Goal: Transaction & Acquisition: Book appointment/travel/reservation

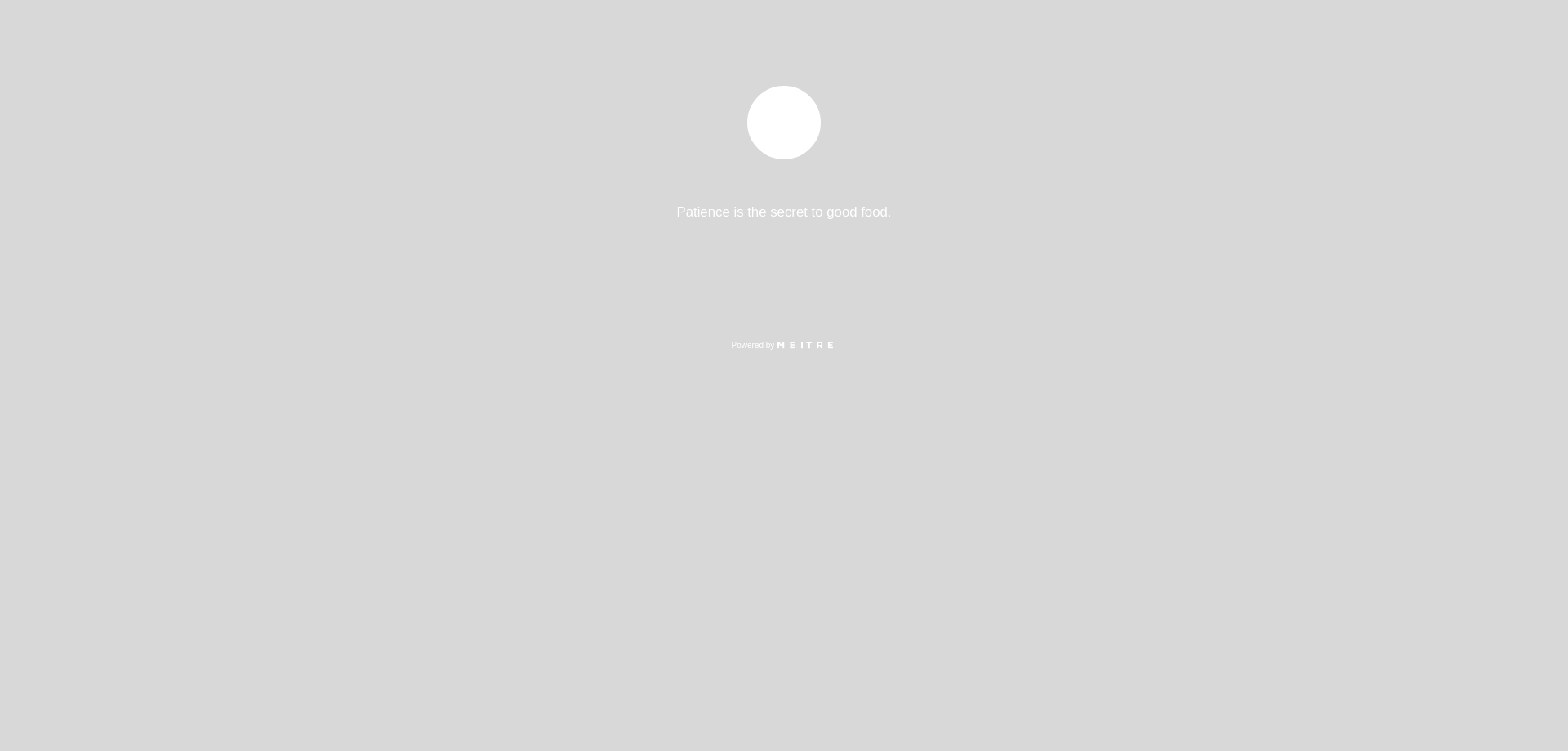
select select "pt"
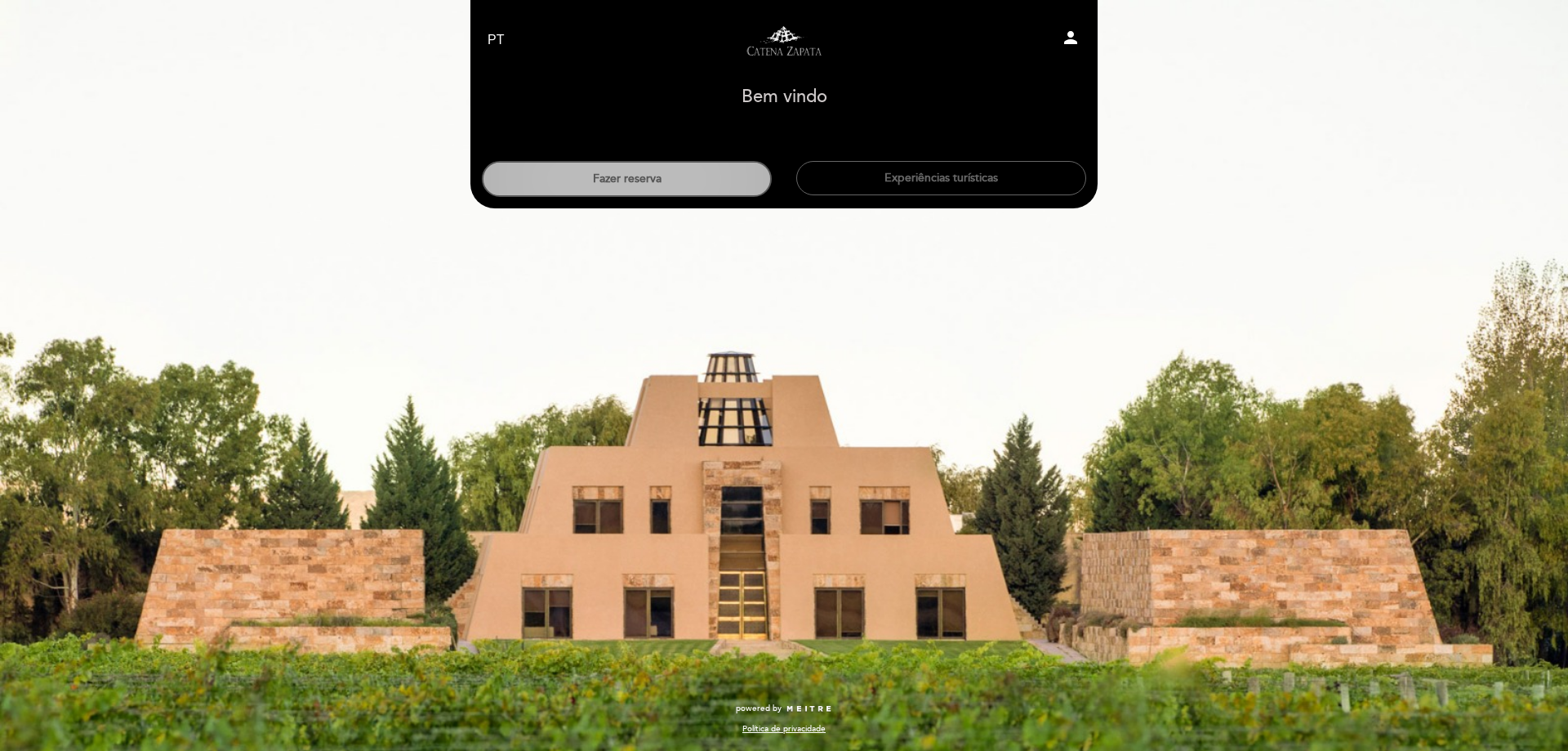
click at [665, 185] on button "Fazer reserva" at bounding box center [627, 179] width 290 height 36
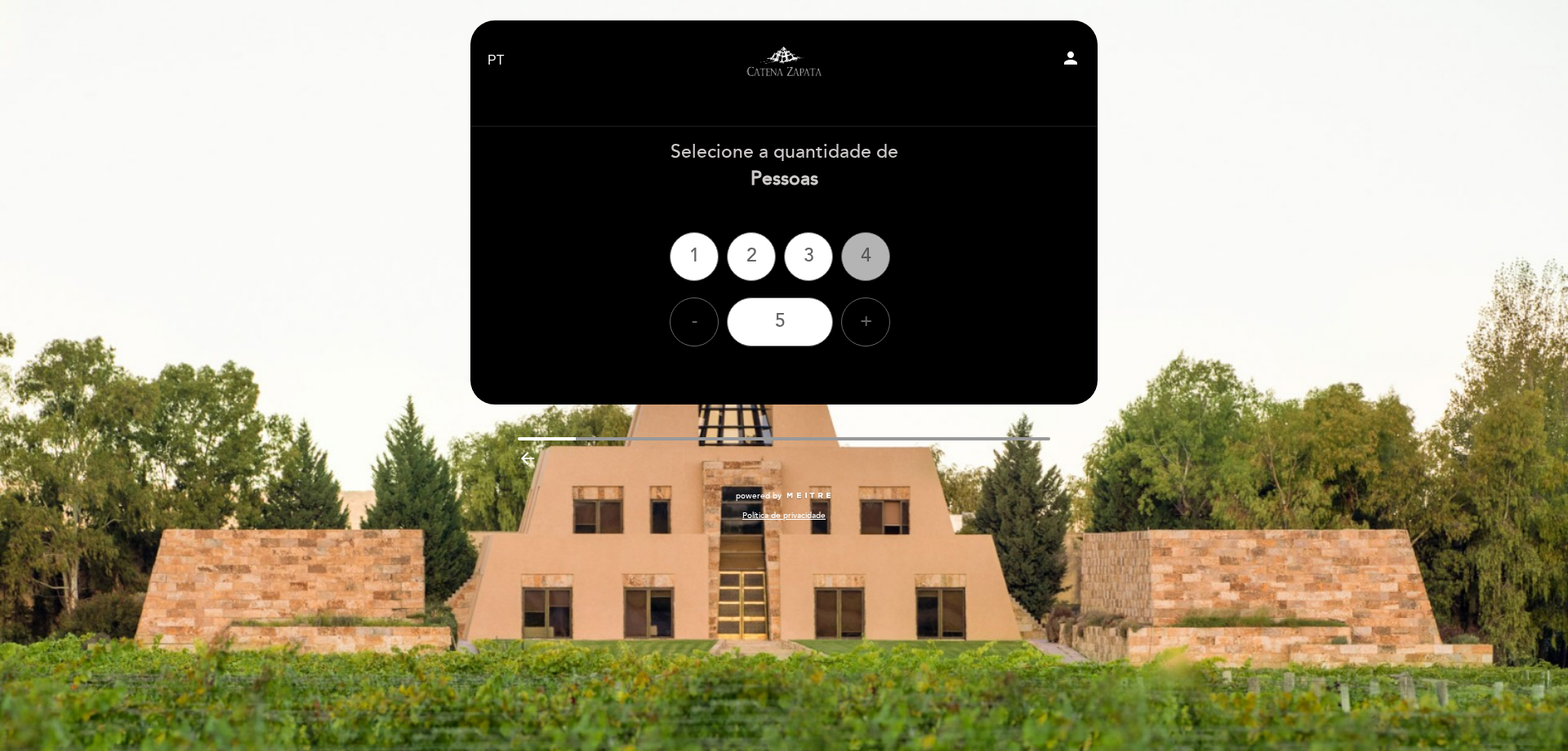
click at [858, 253] on div "4" at bounding box center [865, 257] width 49 height 49
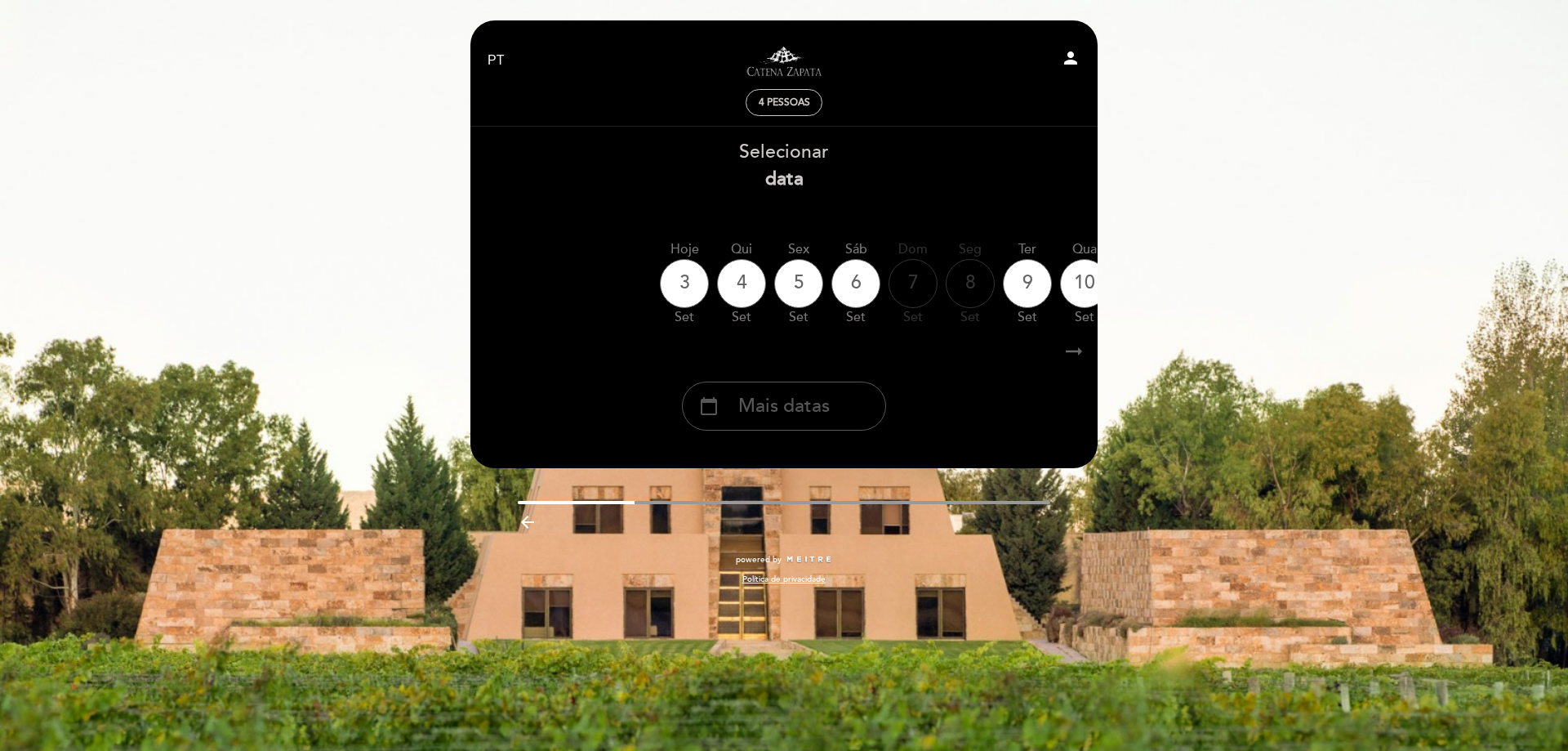
click at [718, 408] on icon "calendar_today" at bounding box center [708, 406] width 20 height 28
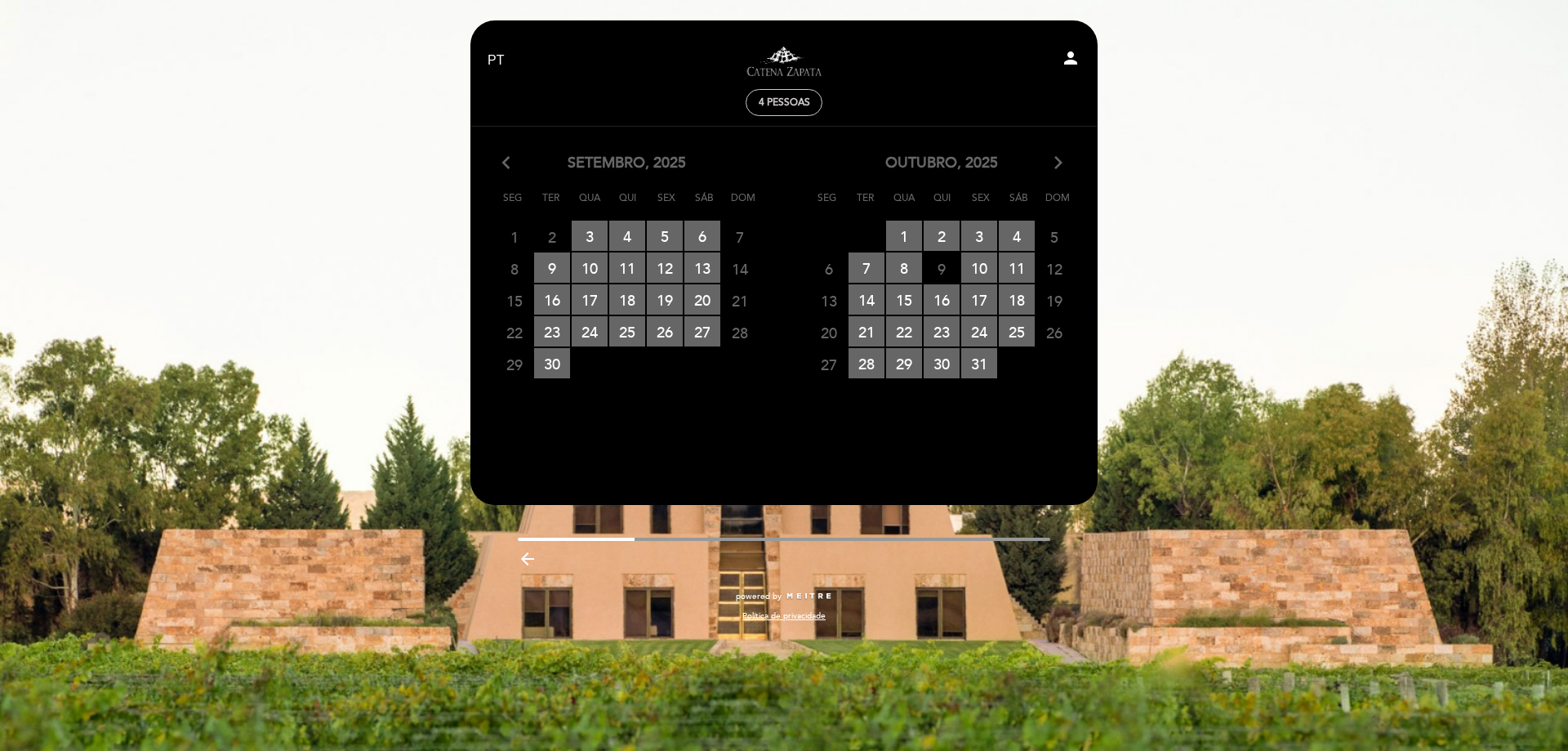
click at [1059, 160] on icon "arrow_forward_ios" at bounding box center [1057, 163] width 15 height 21
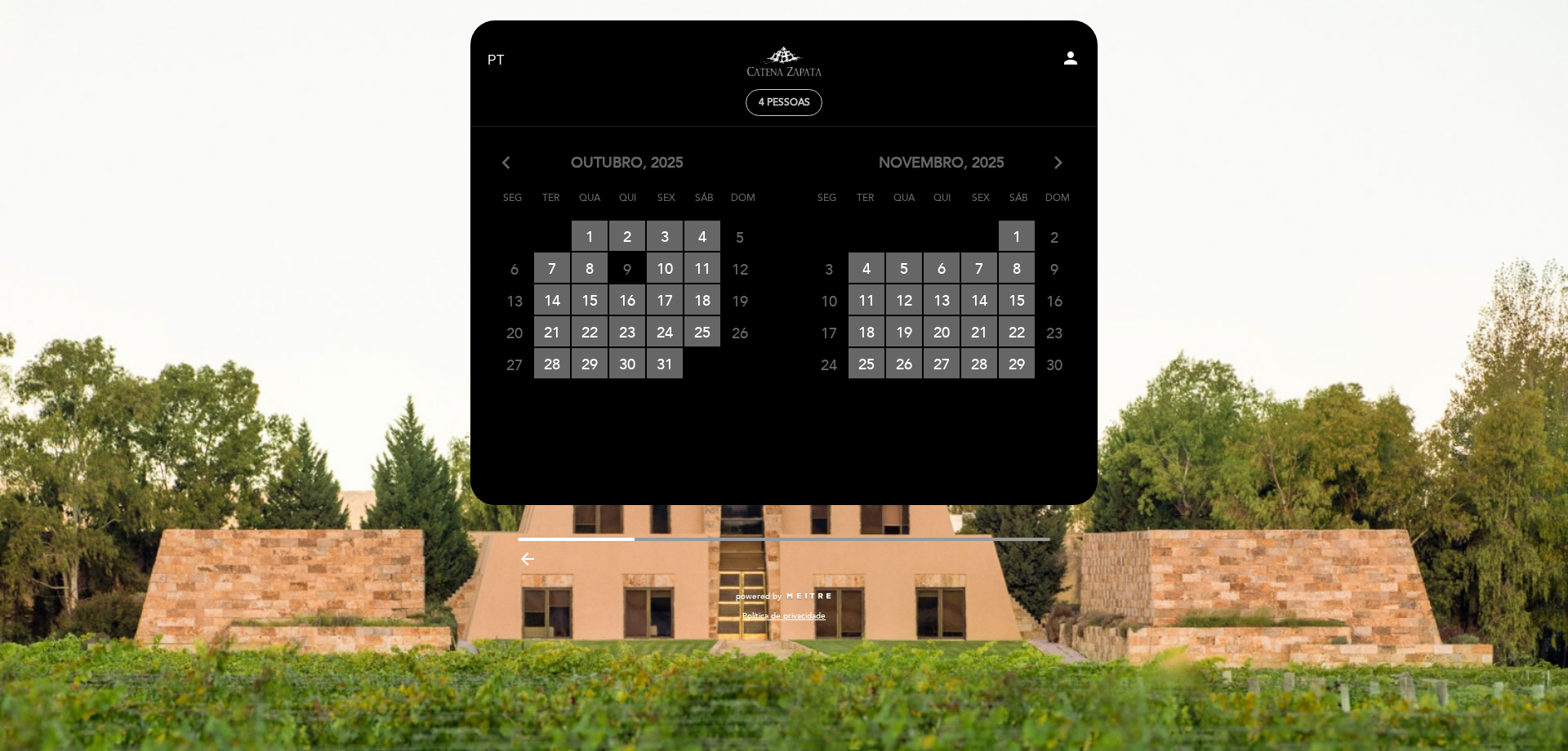
click at [627, 270] on span "9" at bounding box center [627, 268] width 36 height 30
click at [627, 266] on span "9" at bounding box center [627, 268] width 36 height 30
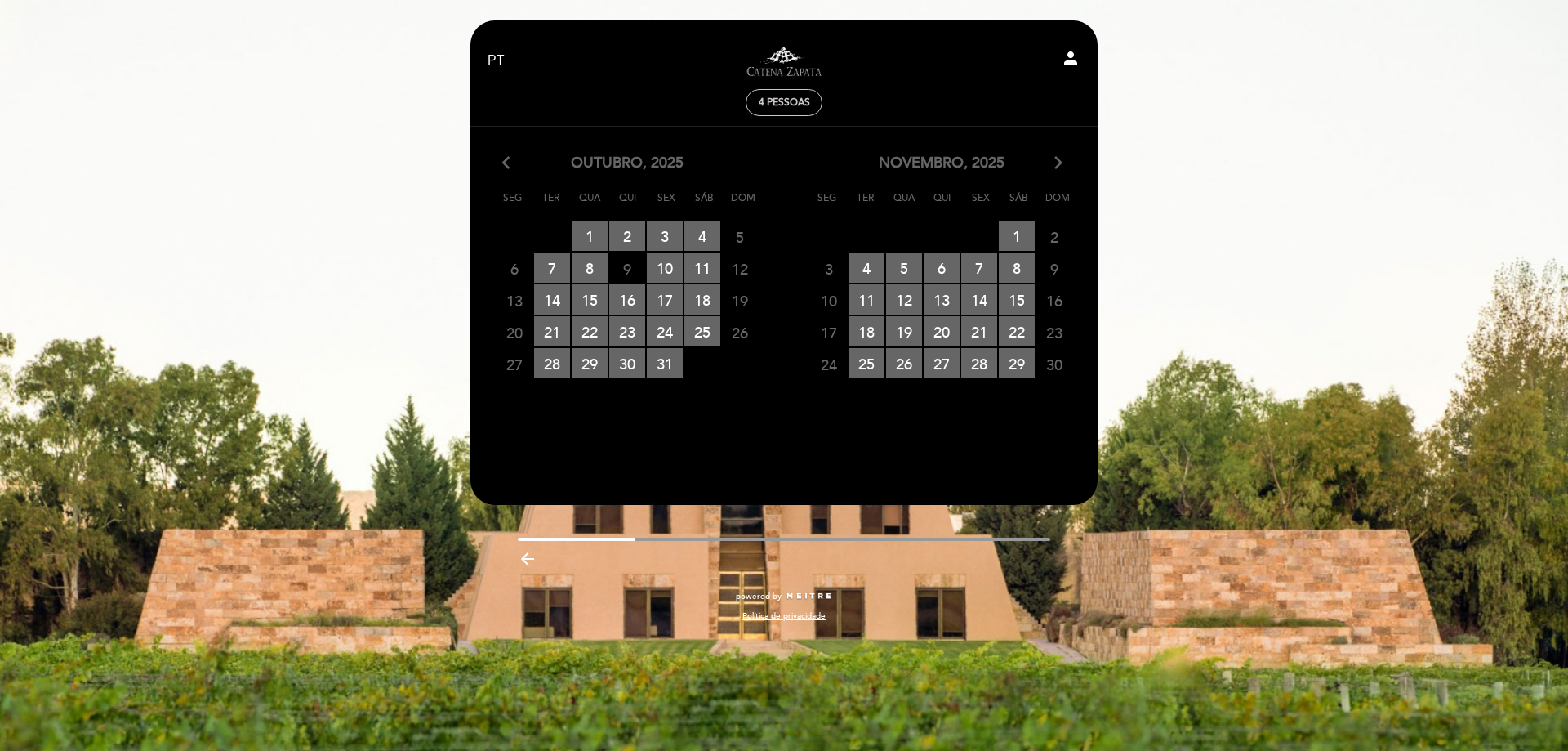
click at [627, 266] on span "9" at bounding box center [627, 268] width 36 height 30
click at [626, 267] on span "9" at bounding box center [627, 268] width 36 height 30
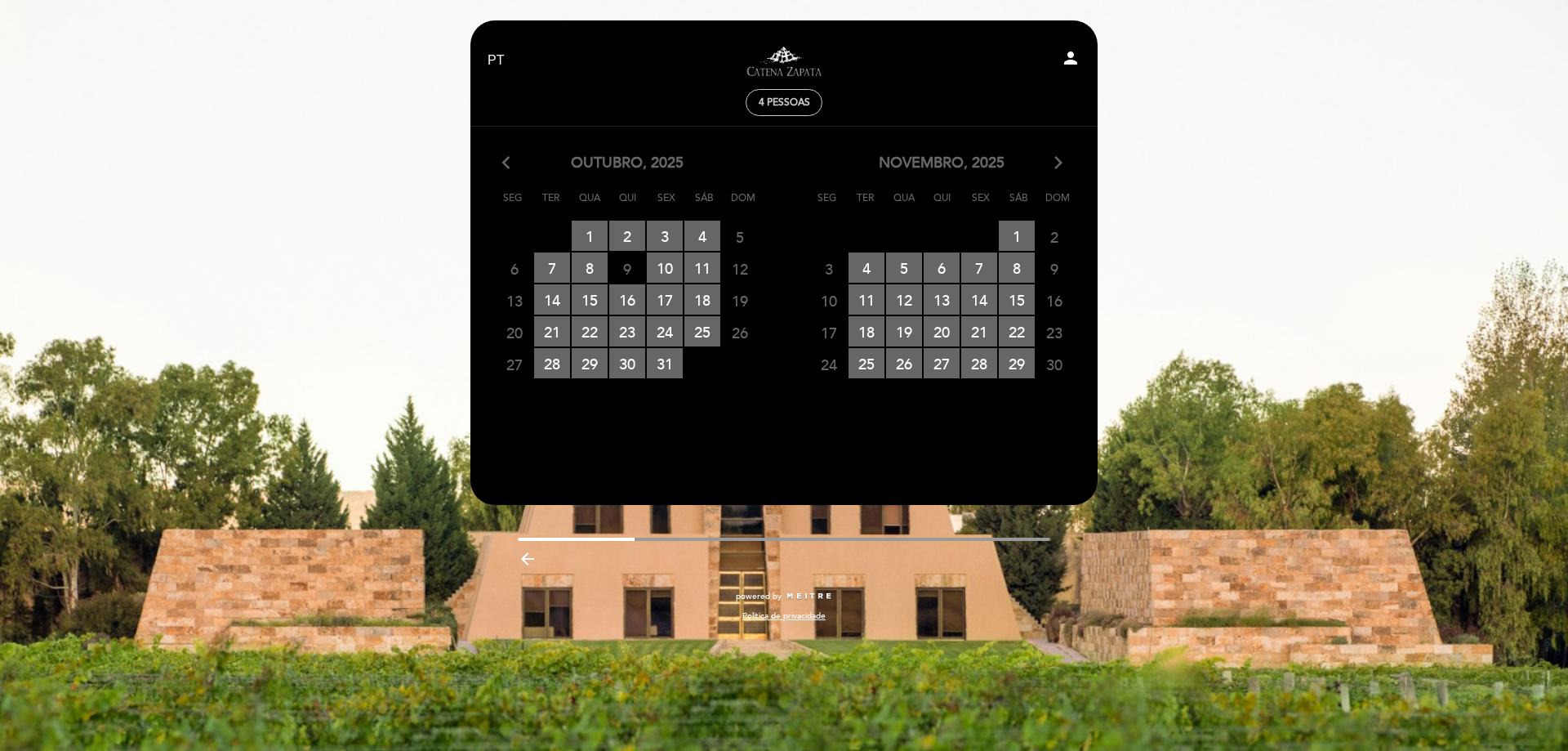
click at [625, 266] on span "9" at bounding box center [627, 268] width 36 height 30
click at [507, 168] on icon "arrow_back_ios" at bounding box center [509, 163] width 15 height 21
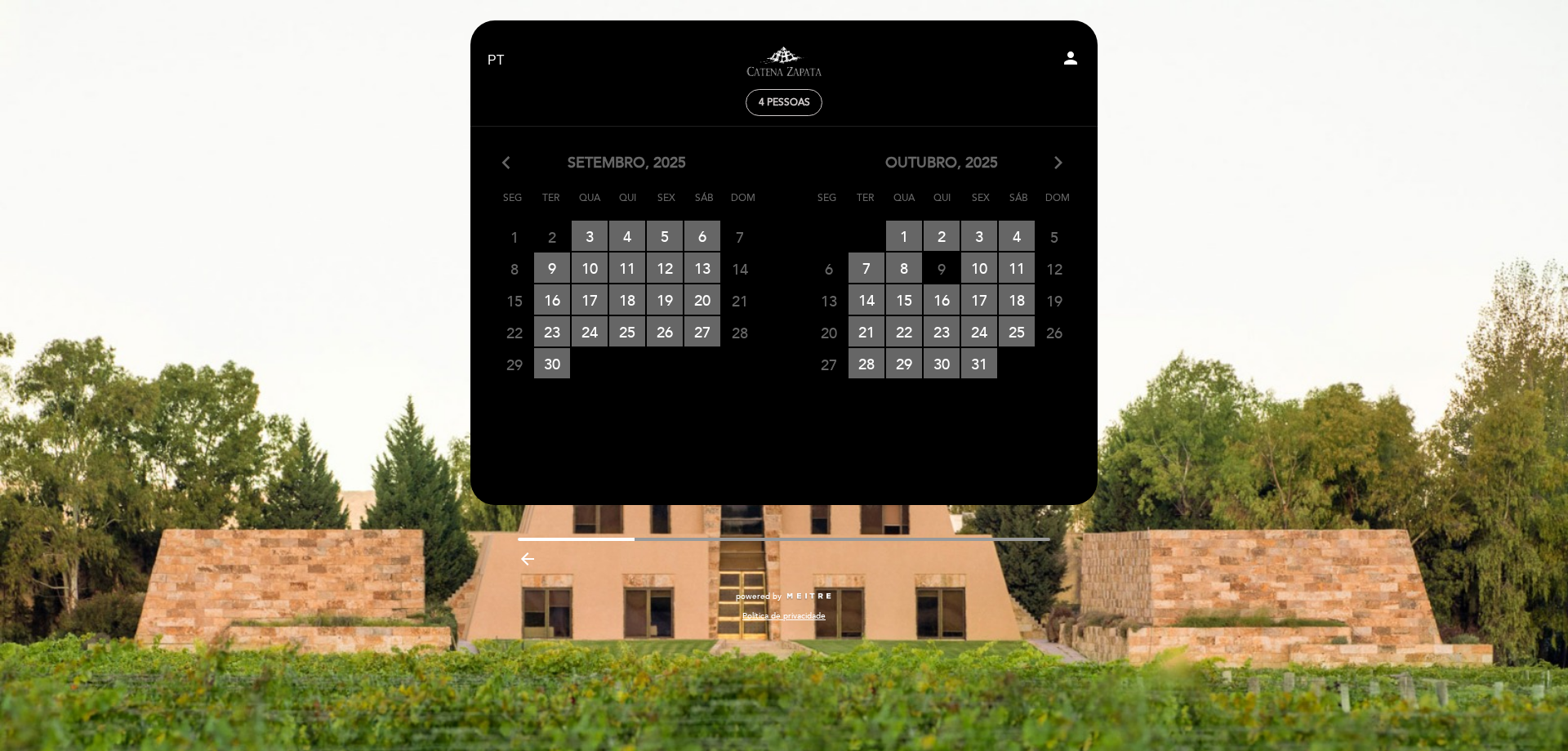
click at [510, 162] on icon "arrow_back_ios" at bounding box center [509, 163] width 15 height 21
click at [1060, 162] on icon "arrow_forward_ios" at bounding box center [1057, 163] width 15 height 21
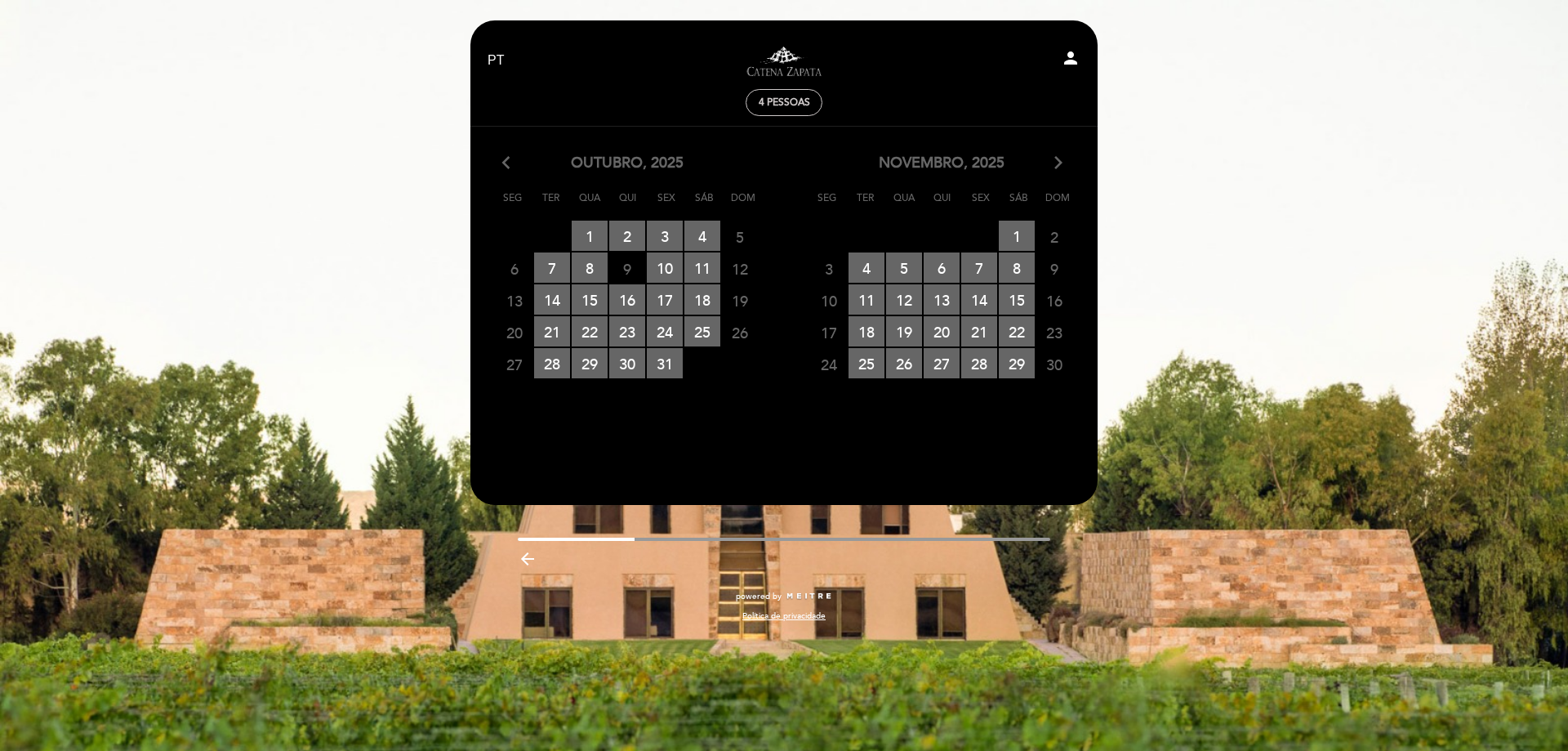
click at [1060, 162] on icon "arrow_forward_ios" at bounding box center [1057, 163] width 15 height 21
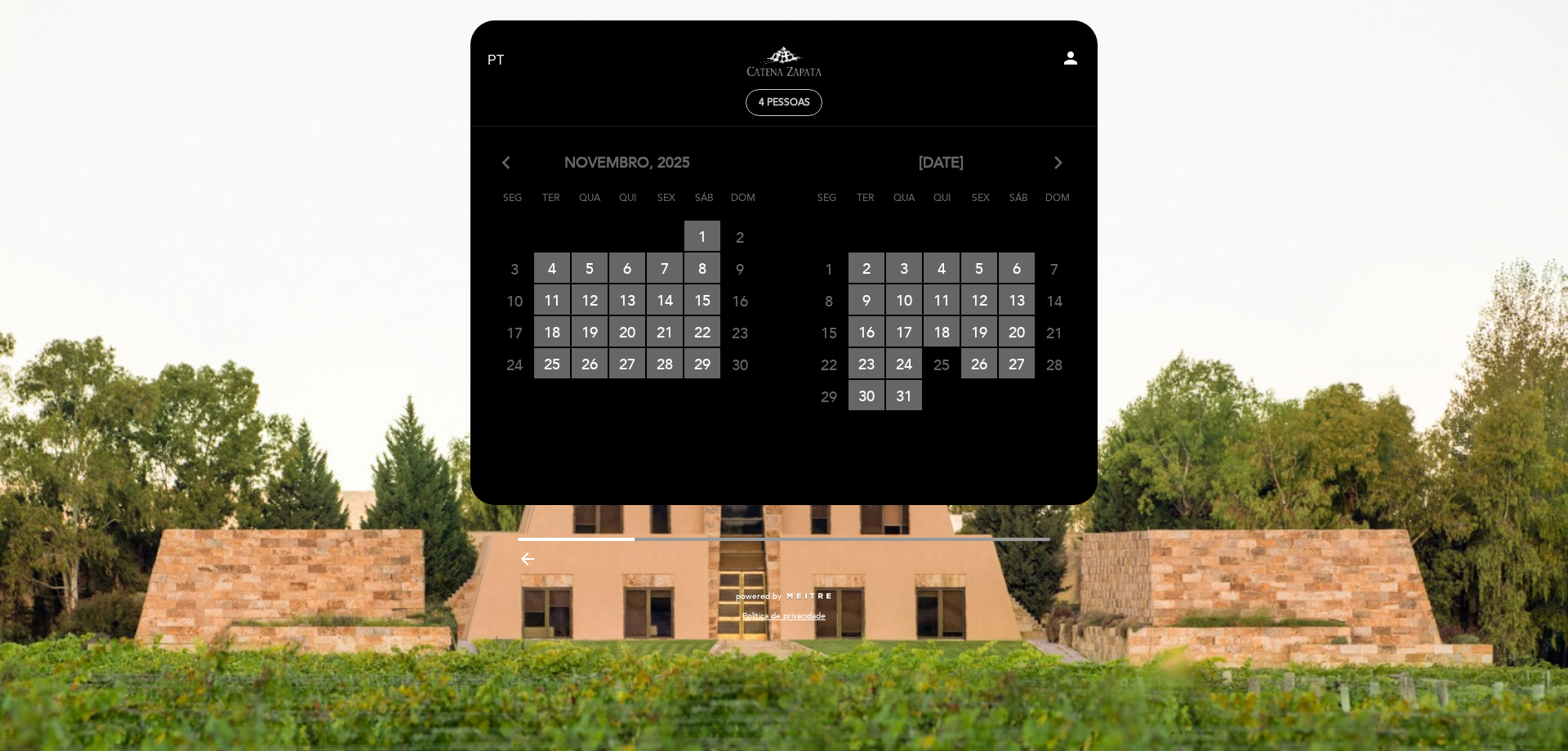
click at [942, 366] on span "25" at bounding box center [940, 363] width 36 height 30
click at [940, 366] on span "25" at bounding box center [940, 363] width 36 height 30
click at [939, 365] on span "25" at bounding box center [940, 363] width 36 height 30
click at [937, 363] on span "25" at bounding box center [940, 363] width 36 height 30
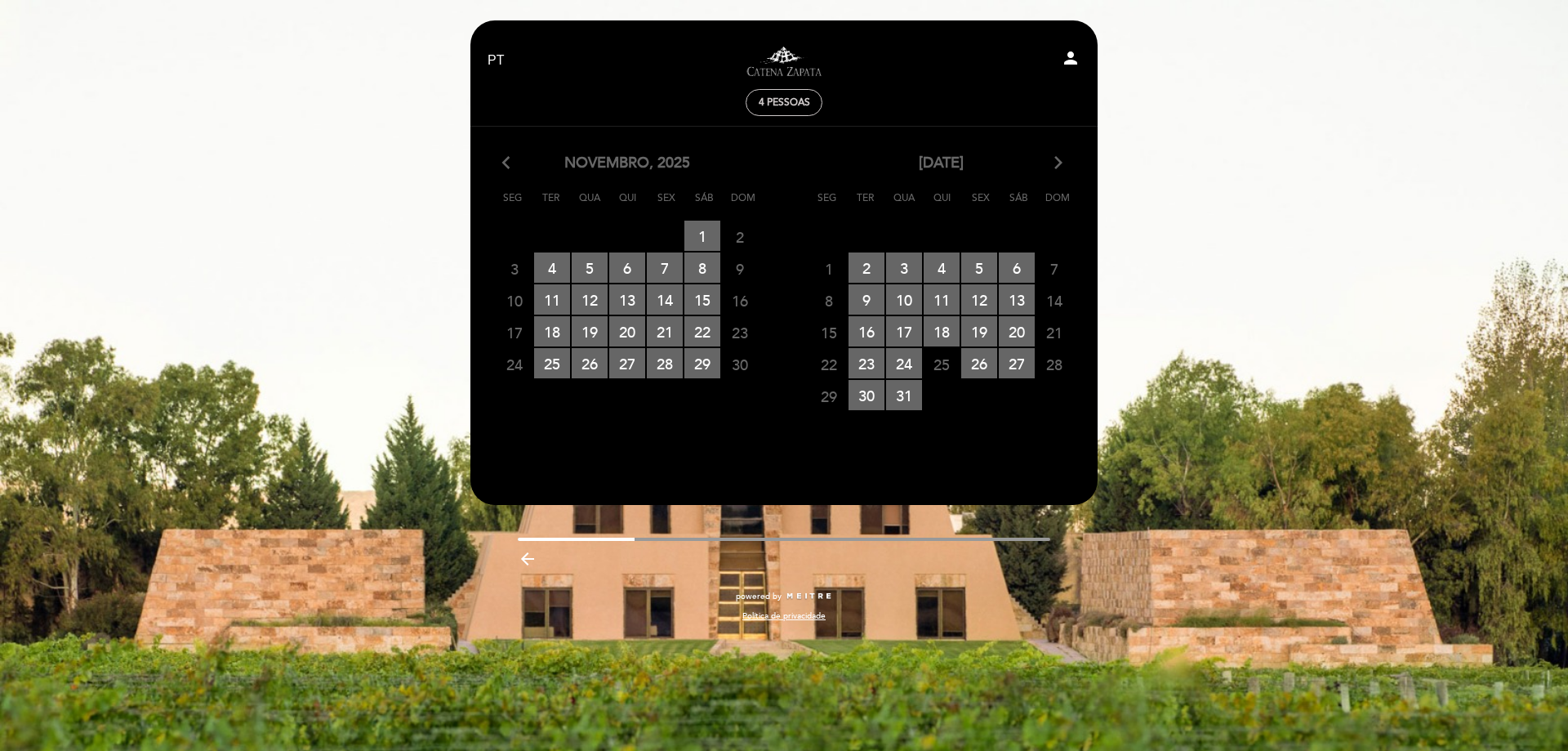
click at [935, 361] on span "25" at bounding box center [940, 363] width 36 height 30
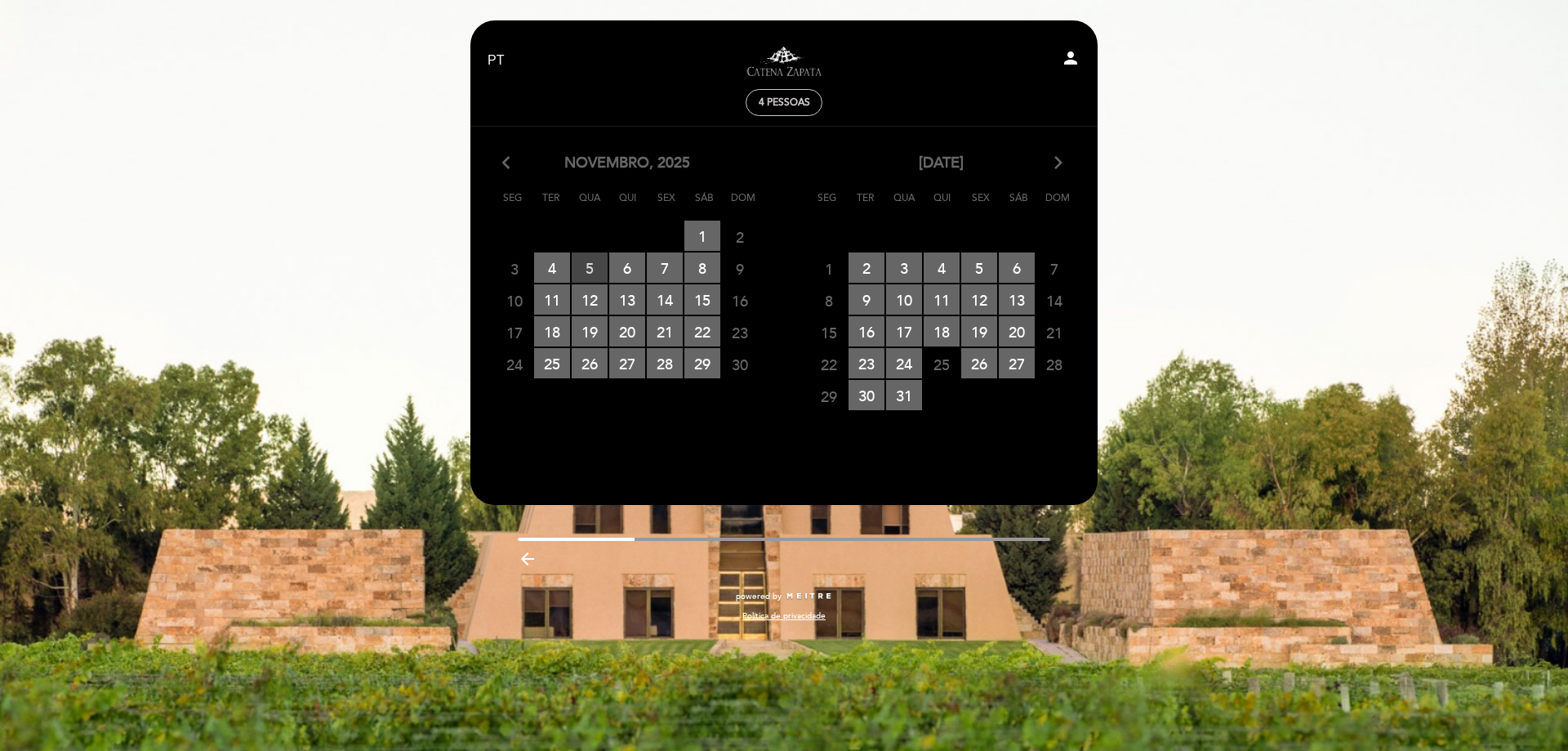
click at [590, 273] on span "5 RESERVAS DISPONÍVEIS" at bounding box center [589, 267] width 36 height 30
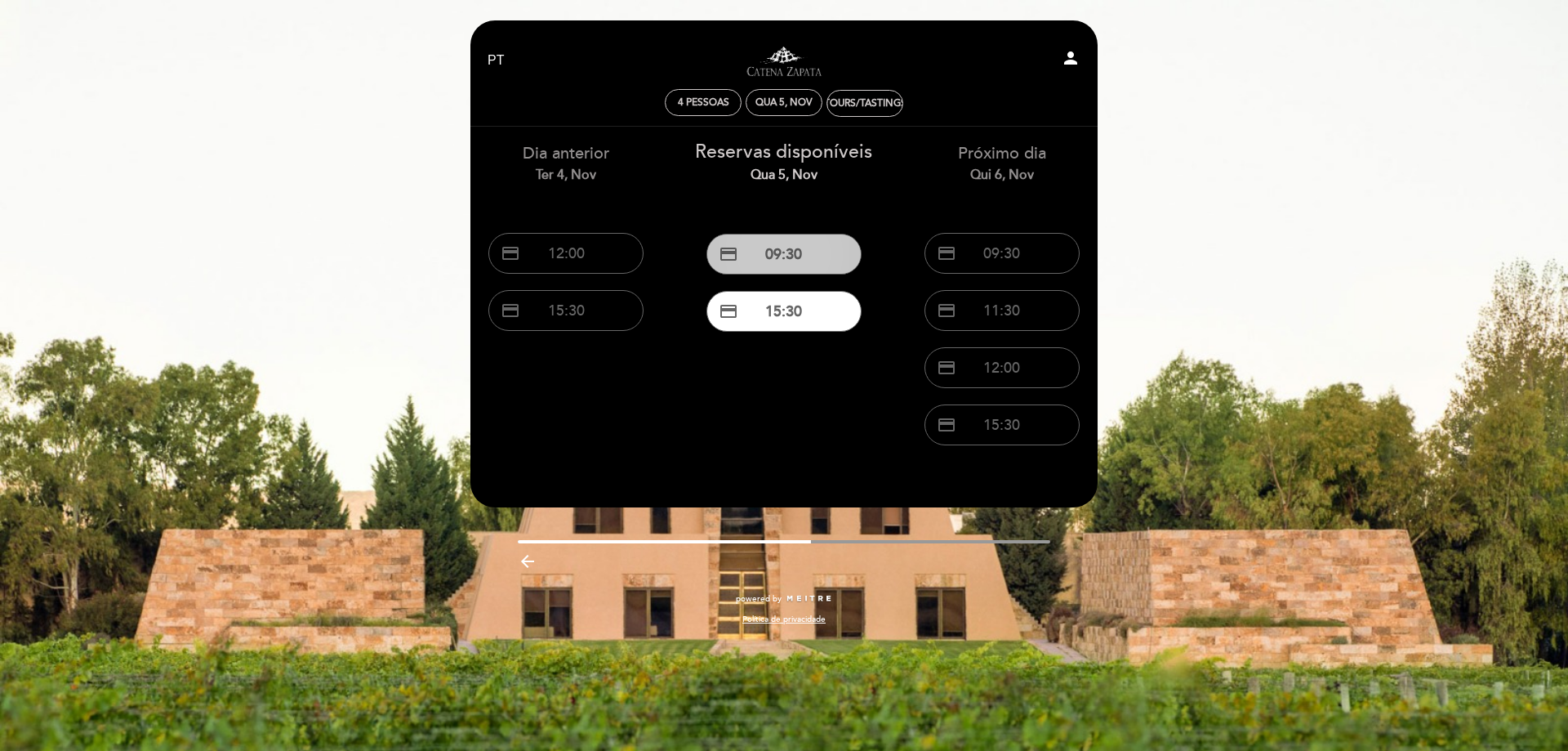
click at [803, 258] on button "credit_card 09:30" at bounding box center [784, 253] width 155 height 41
